Goal: Task Accomplishment & Management: Use online tool/utility

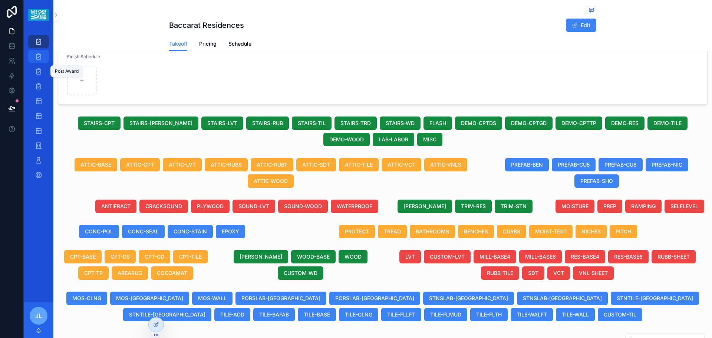
scroll to position [134, 0]
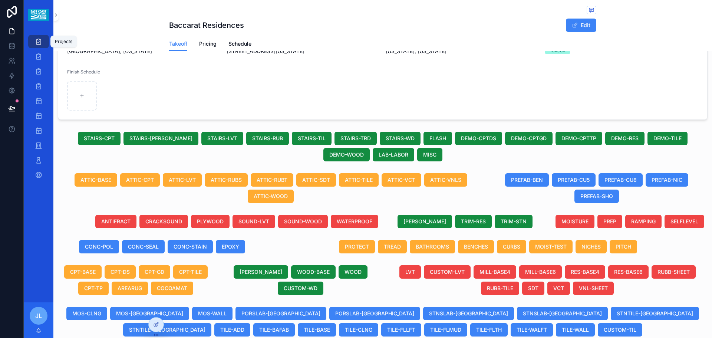
click at [40, 42] on icon "scrollable content" at bounding box center [38, 41] width 7 height 7
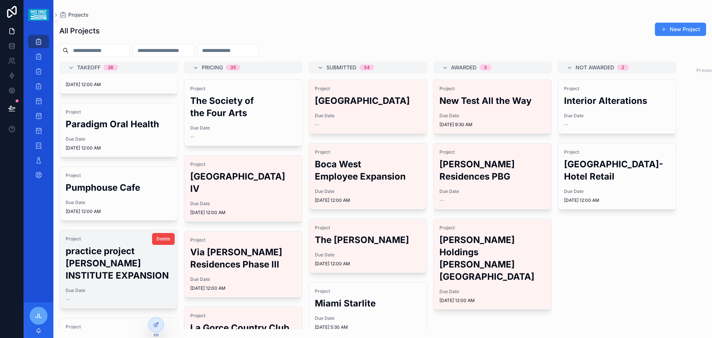
scroll to position [594, 0]
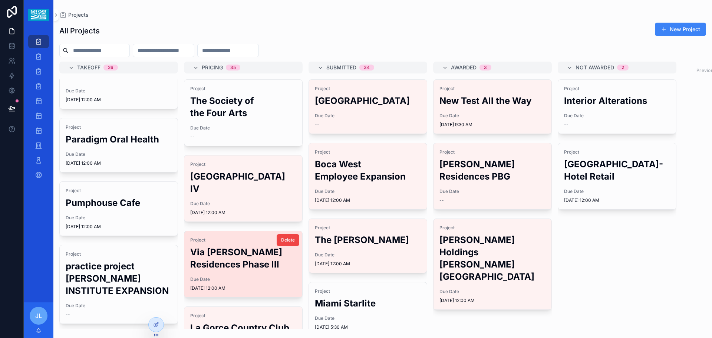
click at [214, 264] on h2 "Via [PERSON_NAME] Residences Phase lll" at bounding box center [243, 258] width 106 height 24
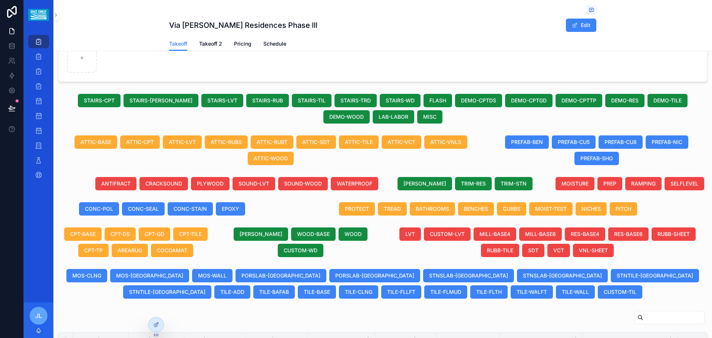
scroll to position [271, 0]
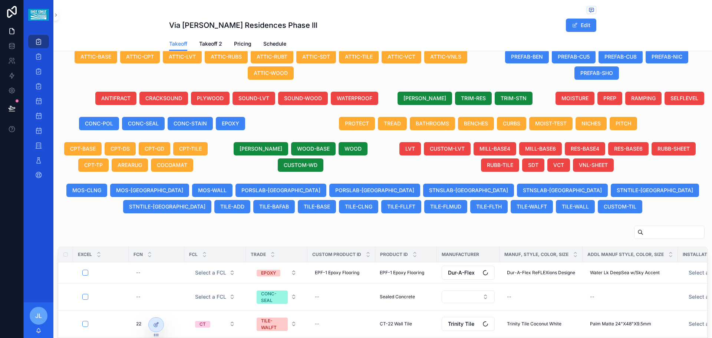
click at [635, 234] on div "scrollable content" at bounding box center [669, 232] width 70 height 13
click at [644, 237] on input "scrollable content" at bounding box center [674, 232] width 61 height 10
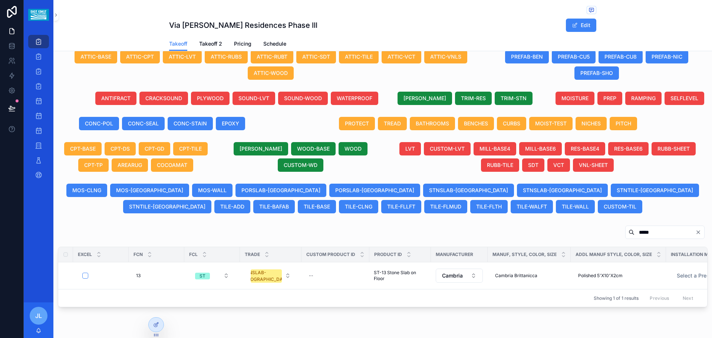
scroll to position [304, 0]
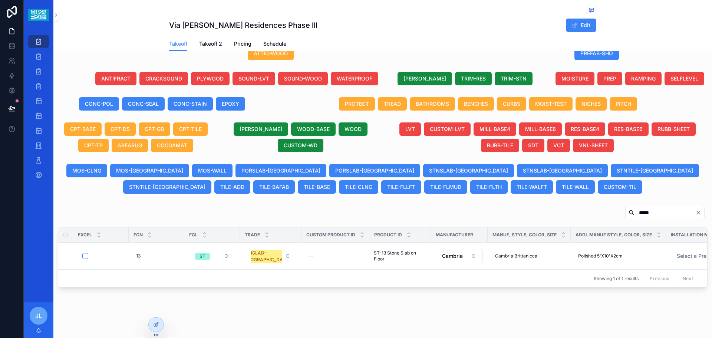
type input "*****"
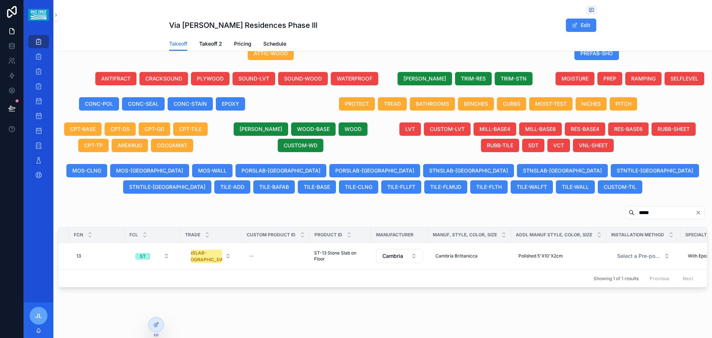
scroll to position [0, 0]
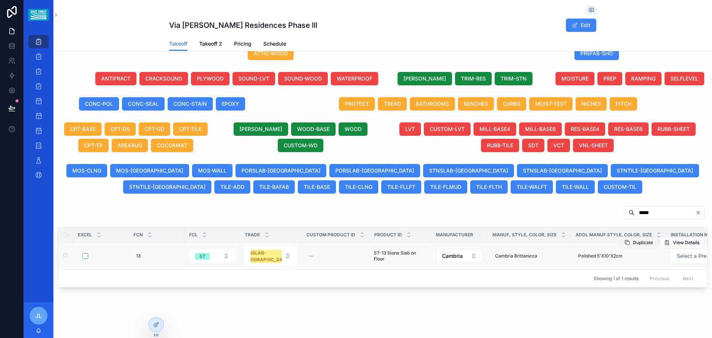
click at [644, 240] on span "Duplicate" at bounding box center [643, 243] width 20 height 6
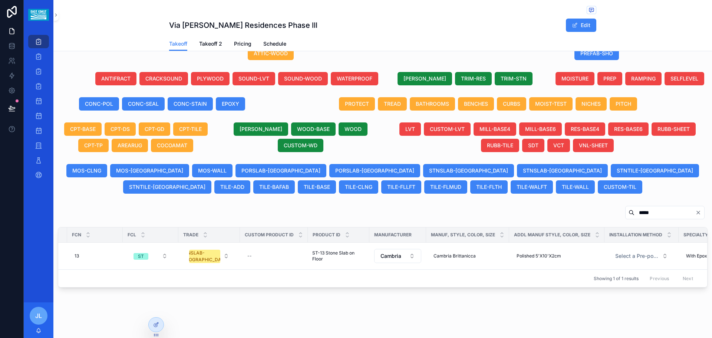
scroll to position [0, 57]
drag, startPoint x: 595, startPoint y: 212, endPoint x: 588, endPoint y: 213, distance: 6.4
click at [588, 213] on div "*****" at bounding box center [383, 214] width 650 height 17
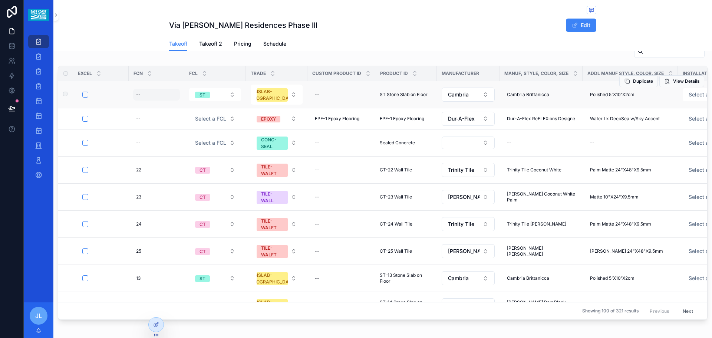
click at [141, 101] on div "--" at bounding box center [156, 95] width 47 height 12
type input "**"
click button "scrollable content" at bounding box center [227, 112] width 9 height 9
click at [292, 103] on button "STNSLAB-[GEOGRAPHIC_DATA]" at bounding box center [277, 95] width 52 height 20
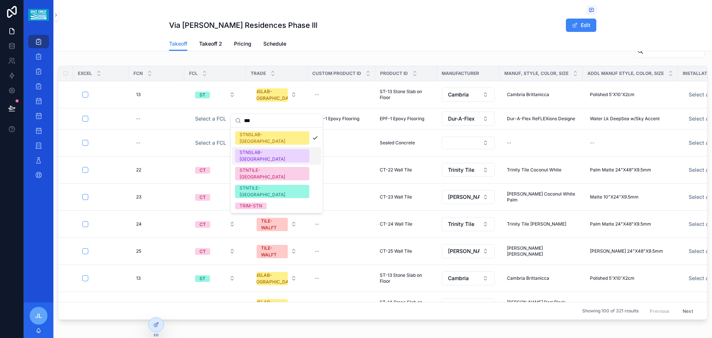
type input "***"
click at [261, 149] on div "STNSLAB-[GEOGRAPHIC_DATA]" at bounding box center [272, 155] width 65 height 13
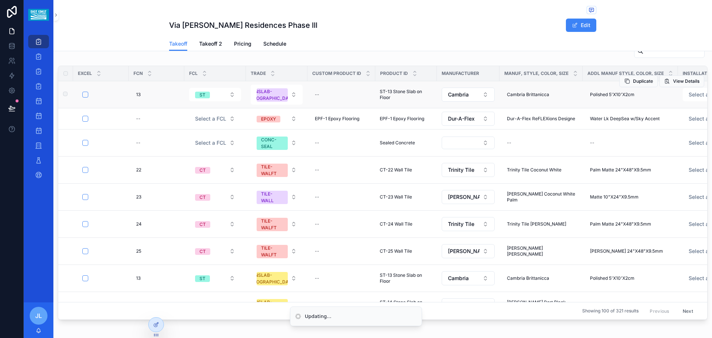
click at [409, 101] on span "ST-13 Stone Slab on Floor" at bounding box center [406, 95] width 53 height 12
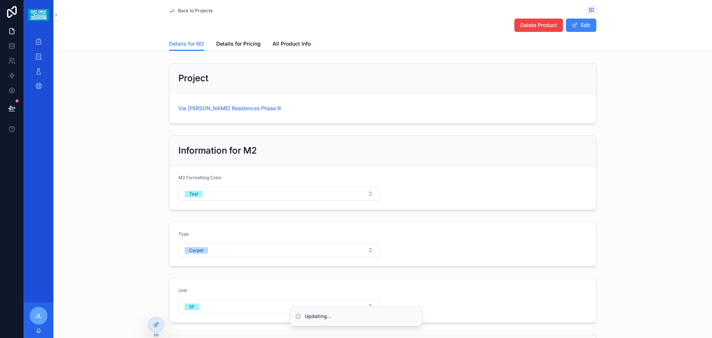
click at [587, 22] on button "Edit" at bounding box center [581, 25] width 30 height 13
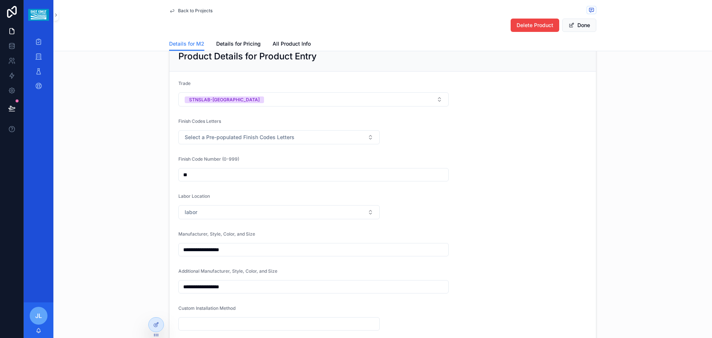
scroll to position [297, 0]
click at [206, 212] on button "labor" at bounding box center [278, 211] width 201 height 14
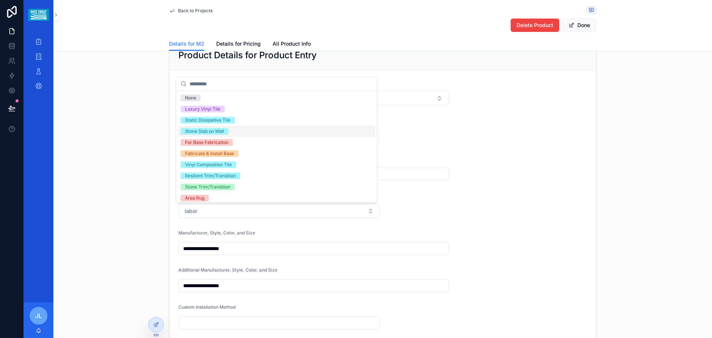
click at [203, 131] on div "Stone Slab on Wall" at bounding box center [204, 131] width 39 height 7
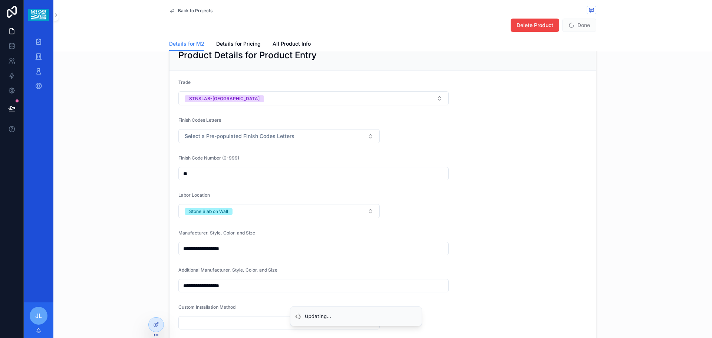
type input "**********"
click at [581, 25] on button "Done" at bounding box center [579, 25] width 34 height 13
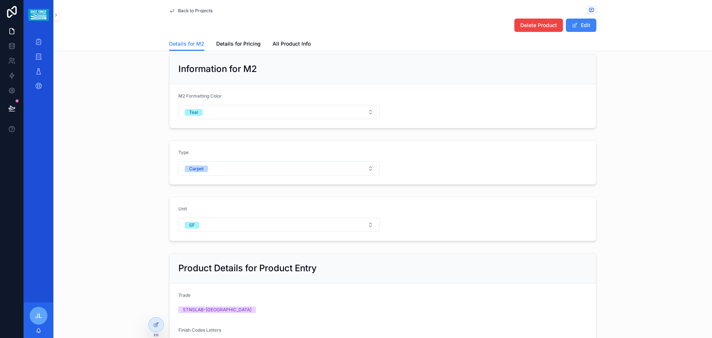
scroll to position [0, 0]
